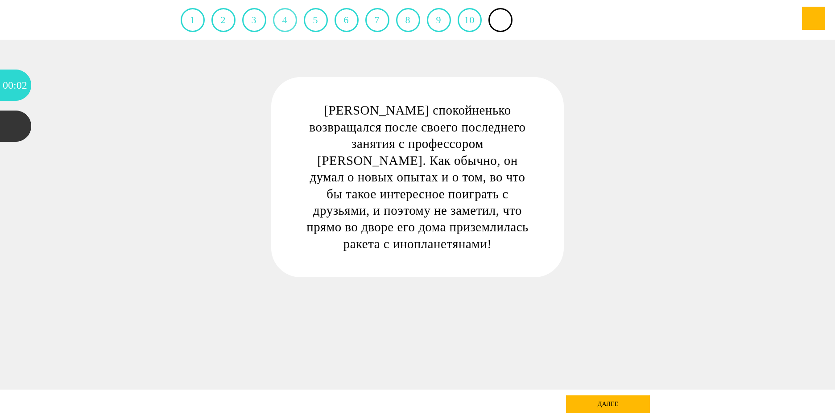
click at [284, 16] on link "4" at bounding box center [285, 20] width 24 height 24
click at [433, 21] on link "9" at bounding box center [439, 20] width 24 height 24
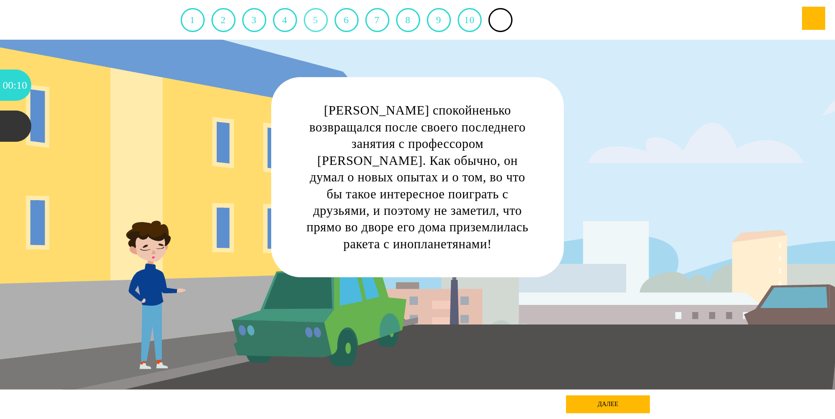
click at [308, 18] on link "5" at bounding box center [316, 20] width 24 height 24
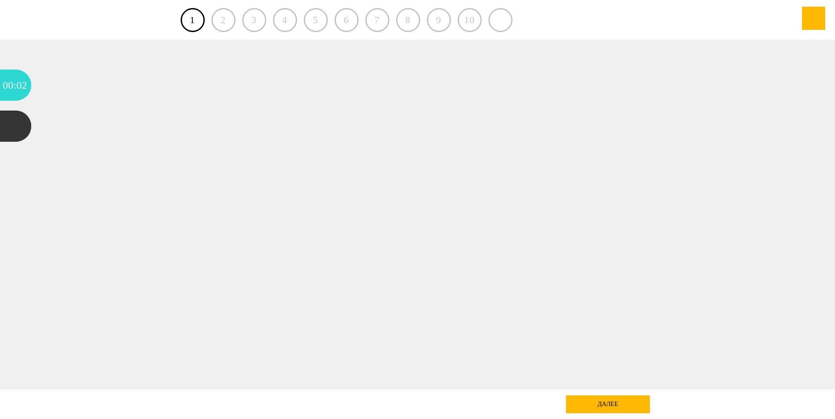
click at [222, 21] on div "2" at bounding box center [223, 20] width 24 height 24
click at [17, 125] on div at bounding box center [15, 126] width 31 height 31
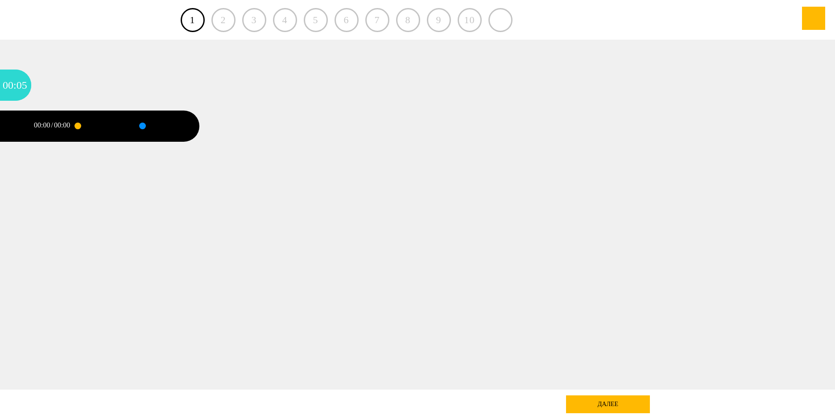
click at [82, 125] on div at bounding box center [99, 126] width 42 height 31
click at [165, 123] on div at bounding box center [163, 126] width 42 height 31
click at [100, 127] on div at bounding box center [99, 126] width 42 height 31
click at [609, 401] on div "далее" at bounding box center [608, 404] width 84 height 18
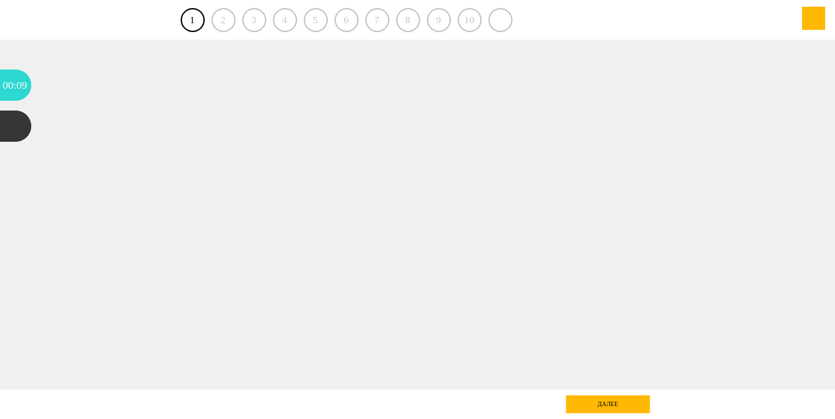
click at [609, 401] on div "далее" at bounding box center [608, 404] width 84 height 18
click at [811, 15] on div at bounding box center [813, 18] width 23 height 23
